Goal: Information Seeking & Learning: Learn about a topic

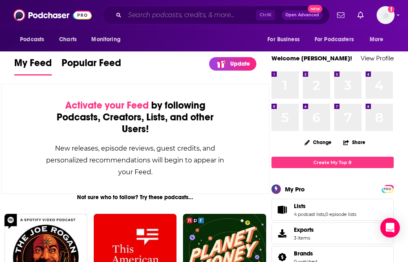
click at [165, 16] on input "Search podcasts, credits, & more..." at bounding box center [190, 15] width 131 height 13
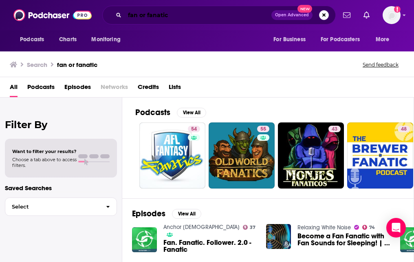
click at [148, 13] on input "fan or fanatic" at bounding box center [198, 15] width 147 height 13
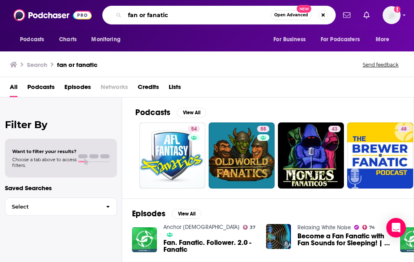
drag, startPoint x: 181, startPoint y: 14, endPoint x: 125, endPoint y: 14, distance: 55.4
click at [125, 14] on input "fan or fanatic" at bounding box center [198, 15] width 146 height 13
click at [53, 87] on span "Podcasts" at bounding box center [40, 88] width 27 height 17
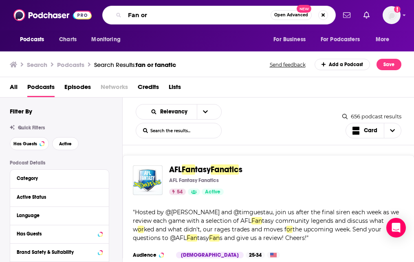
click at [149, 14] on input "Fan or" at bounding box center [198, 15] width 146 height 13
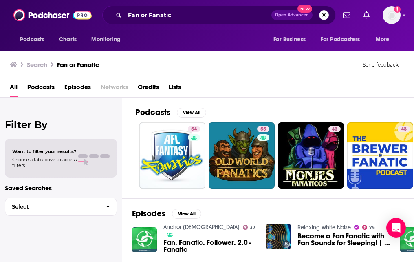
scroll to position [41, 0]
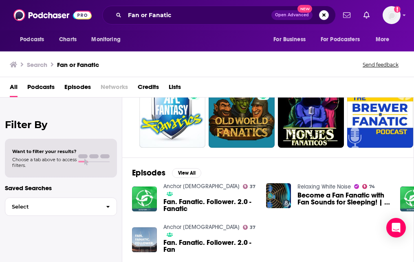
click at [44, 88] on span "Podcasts" at bounding box center [40, 88] width 27 height 17
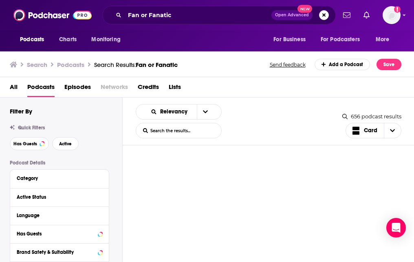
scroll to position [2404, 0]
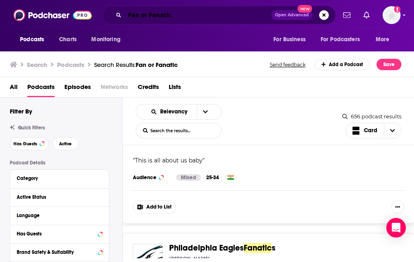
click at [156, 15] on input "Fan or Fanatic" at bounding box center [198, 15] width 147 height 13
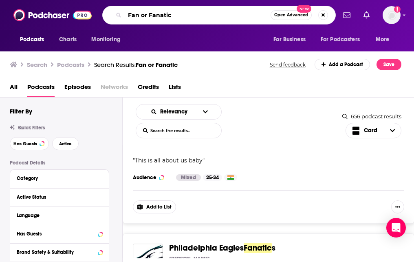
drag, startPoint x: 176, startPoint y: 10, endPoint x: 103, endPoint y: 17, distance: 73.7
click at [104, 17] on div "Fan or Fanatic Open Advanced New" at bounding box center [218, 15] width 233 height 19
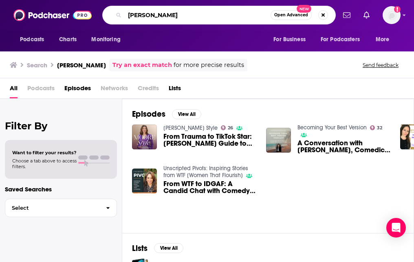
drag, startPoint x: 180, startPoint y: 19, endPoint x: 118, endPoint y: 18, distance: 61.9
click at [118, 18] on div "[PERSON_NAME] Open Advanced New" at bounding box center [218, 15] width 233 height 19
type input "Fan or Fanatic"
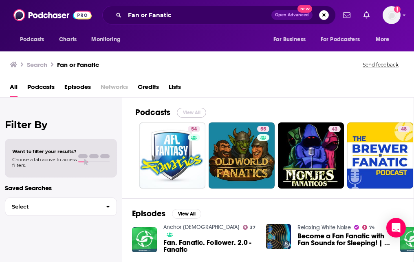
click at [193, 113] on button "View All" at bounding box center [191, 113] width 29 height 10
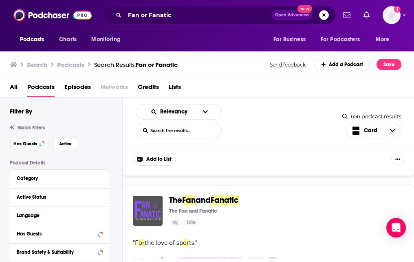
scroll to position [1841, 0]
